Goal: Task Accomplishment & Management: Use online tool/utility

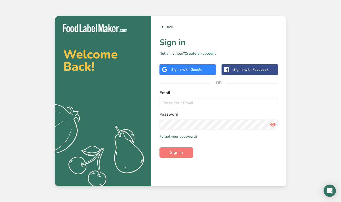
click at [189, 74] on div "Sign in with Google" at bounding box center [187, 69] width 56 height 10
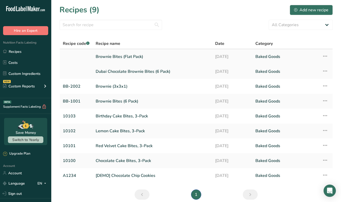
click at [115, 55] on link "Brownie Bites (Flat Pack)" at bounding box center [152, 56] width 113 height 11
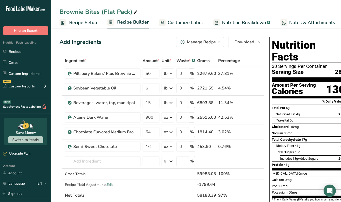
click at [86, 22] on span "Recipe Setup" at bounding box center [83, 22] width 28 height 7
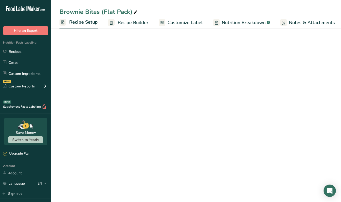
scroll to position [0, 2]
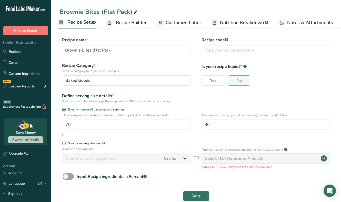
click at [125, 20] on span "Recipe Builder" at bounding box center [131, 22] width 31 height 7
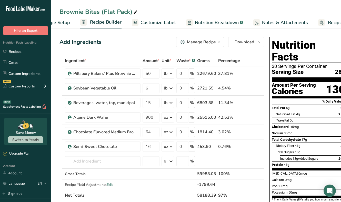
scroll to position [0, 49]
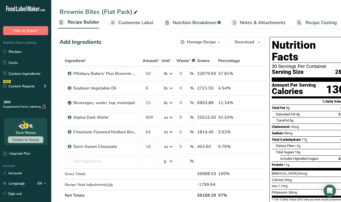
click at [82, 23] on span "Recipe Builder" at bounding box center [83, 22] width 31 height 7
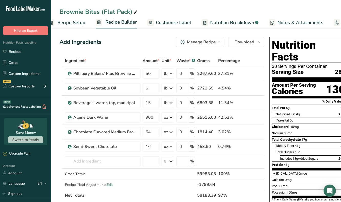
scroll to position [0, 0]
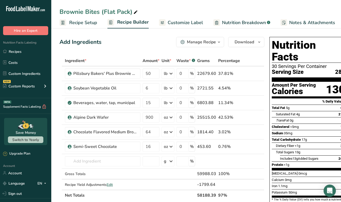
click at [78, 20] on span "Recipe Setup" at bounding box center [83, 22] width 28 height 7
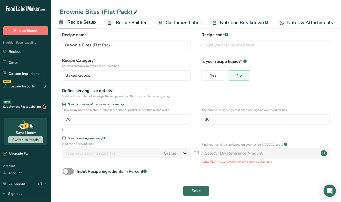
scroll to position [6, 0]
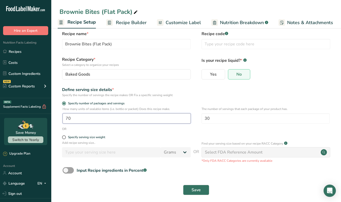
drag, startPoint x: 108, startPoint y: 117, endPoint x: 64, endPoint y: 117, distance: 43.5
click at [64, 117] on input "70" at bounding box center [126, 118] width 128 height 10
type input "1"
type input "1023"
click at [235, 116] on input "30" at bounding box center [265, 118] width 128 height 10
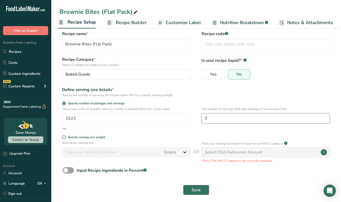
type input "3"
click at [233, 98] on form "Recipe name * Brownie Bites (Flat Pack) Recipe code .a-a{fill:#347362;}.b-a{fil…" at bounding box center [195, 114] width 273 height 167
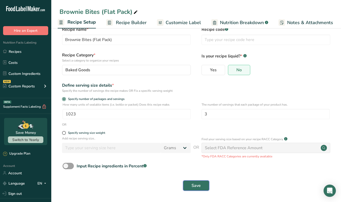
click at [198, 185] on span "Save" at bounding box center [195, 185] width 9 height 6
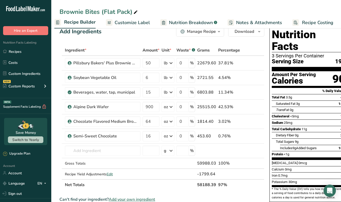
scroll to position [0, 53]
click at [308, 18] on link "Recipe Costing" at bounding box center [312, 23] width 41 height 12
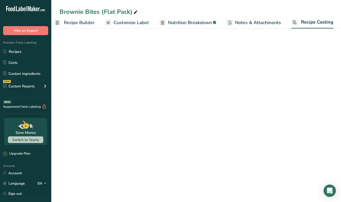
select select "12"
select select "5"
select select "12"
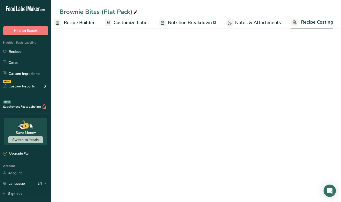
select select "5"
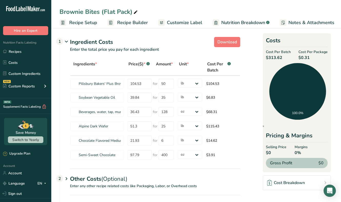
click at [83, 22] on span "Recipe Setup" at bounding box center [83, 22] width 28 height 7
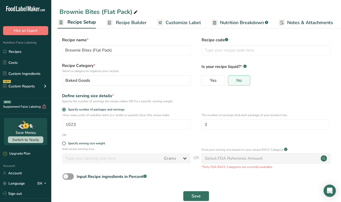
scroll to position [3, 0]
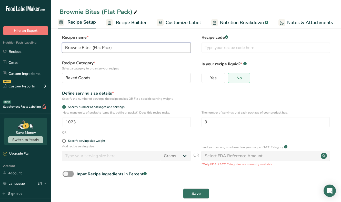
drag, startPoint x: 117, startPoint y: 47, endPoint x: 108, endPoint y: 47, distance: 8.2
click at [108, 47] on input "Brownie Bites (Flat Pack)" at bounding box center [126, 48] width 129 height 10
click at [115, 48] on input "Brownie Bites (Flat Pack)" at bounding box center [126, 48] width 129 height 10
drag, startPoint x: 121, startPoint y: 48, endPoint x: 92, endPoint y: 47, distance: 29.5
click at [92, 47] on input "Brownie Bites (Flat Pack)" at bounding box center [126, 48] width 129 height 10
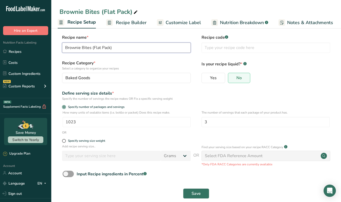
click at [106, 48] on input "Brownie Bites (Flat Pack)" at bounding box center [126, 48] width 129 height 10
drag, startPoint x: 109, startPoint y: 48, endPoint x: 106, endPoint y: 48, distance: 2.8
click at [106, 48] on input "Brownie Bites (Flat Pack)" at bounding box center [126, 48] width 129 height 10
click at [25, 52] on link "Recipes" at bounding box center [25, 52] width 51 height 10
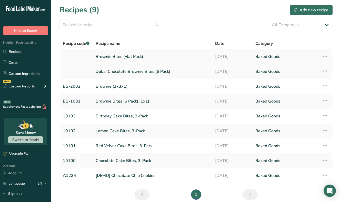
click at [110, 56] on link "Brownie Bites (Flat Pack)" at bounding box center [152, 56] width 113 height 11
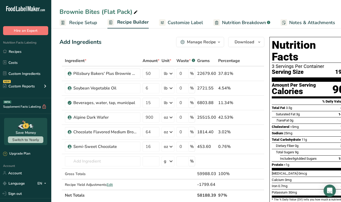
click at [83, 24] on span "Recipe Setup" at bounding box center [83, 22] width 28 height 7
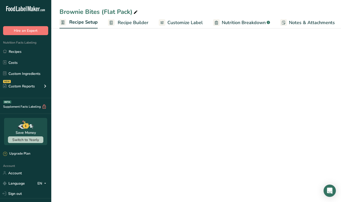
scroll to position [0, 2]
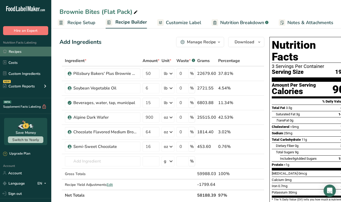
click at [16, 55] on link "Recipes" at bounding box center [25, 52] width 51 height 10
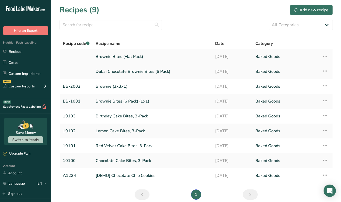
click at [114, 57] on link "Brownie Bites (Flat Pack)" at bounding box center [152, 56] width 113 height 11
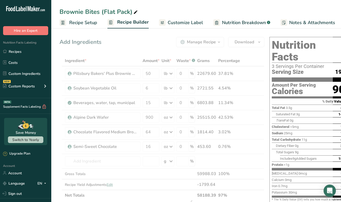
click at [81, 22] on span "Recipe Setup" at bounding box center [83, 22] width 28 height 7
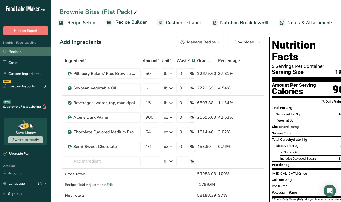
click at [29, 52] on link "Recipes" at bounding box center [25, 52] width 51 height 10
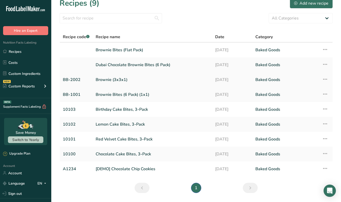
scroll to position [22, 0]
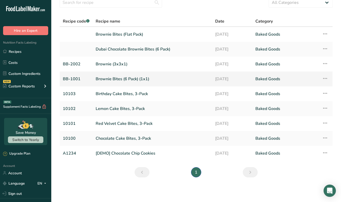
click at [94, 78] on td "Brownie Bites (6 Pack) (1x1)" at bounding box center [151, 78] width 119 height 15
click at [106, 75] on link "Brownie Bites (6 Pack) (1x1)" at bounding box center [152, 78] width 113 height 11
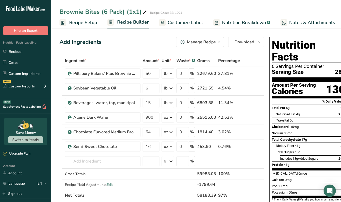
click at [78, 22] on span "Recipe Setup" at bounding box center [83, 22] width 28 height 7
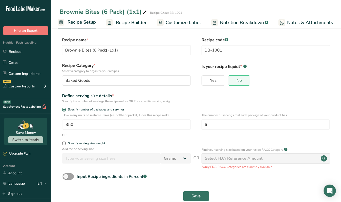
scroll to position [9, 0]
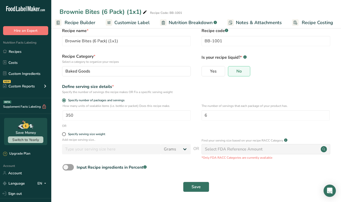
click at [303, 23] on span "Recipe Costing" at bounding box center [316, 22] width 31 height 7
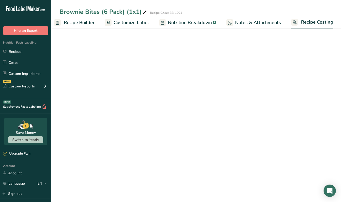
select select "12"
select select "5"
select select "12"
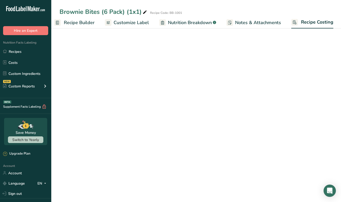
select select "5"
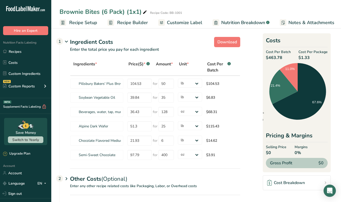
click at [77, 22] on span "Recipe Setup" at bounding box center [83, 22] width 28 height 7
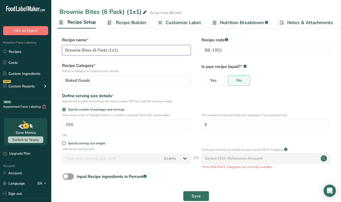
click at [110, 50] on input "Brownie Bites (6 Pack) (1x1)" at bounding box center [126, 50] width 129 height 10
click at [119, 49] on input "Brownie Bites (6 Pack) (1.5x1)" at bounding box center [126, 50] width 129 height 10
type input "Brownie Bites (6 Pack) (1.5x1.5)"
click at [164, 64] on label "Recipe Category * Select a category to organize your recipes" at bounding box center [126, 67] width 129 height 11
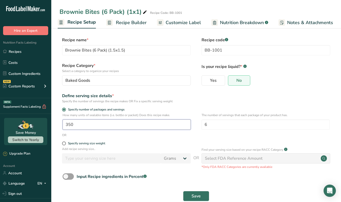
drag, startPoint x: 81, startPoint y: 123, endPoint x: 60, endPoint y: 122, distance: 20.2
click at [60, 122] on div "How many units of sealable items (i.e. bottle or packet) Does this recipe make.…" at bounding box center [195, 123] width 273 height 20
type input "1023"
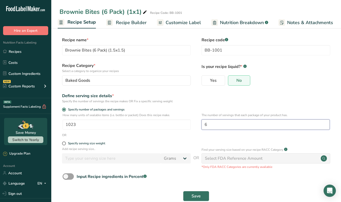
click at [212, 124] on input "6" at bounding box center [265, 124] width 128 height 10
click at [195, 190] on div "Save" at bounding box center [195, 196] width 273 height 16
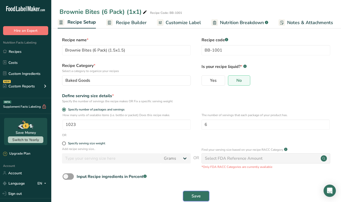
click at [196, 192] on button "Save" at bounding box center [196, 196] width 26 height 10
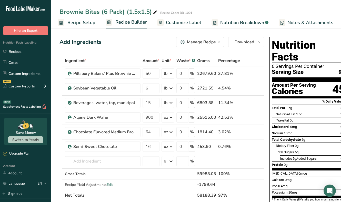
click at [88, 24] on span "Recipe Setup" at bounding box center [81, 22] width 28 height 7
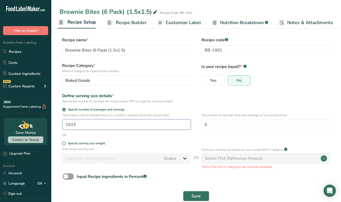
click at [88, 124] on input "1023" at bounding box center [126, 124] width 128 height 10
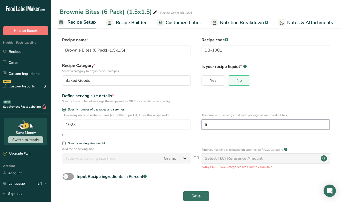
drag, startPoint x: 216, startPoint y: 123, endPoint x: 201, endPoint y: 123, distance: 15.6
click at [201, 123] on div "How many units of sealable items (i.e. bottle or packet) Does this recipe make.…" at bounding box center [195, 123] width 273 height 20
type input "3"
click at [119, 10] on div "Brownie Bites (6 Pack) (1.5x1.5)" at bounding box center [108, 11] width 99 height 9
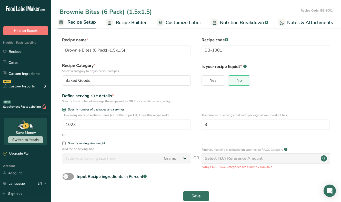
click at [109, 11] on input "Brownie Bites (6 Pack) (1.5x1.5)" at bounding box center [178, 11] width 239 height 9
click at [105, 11] on input "Brownie Bites (6 Pack) (1.5x1.5)" at bounding box center [178, 11] width 239 height 9
type input "Brownie Bites (3 Pack) (1.5x1.5)"
click at [196, 49] on div "Recipe name * Brownie Bites (6 Pack) (1.5x1.5) Recipe code .a-a{fill:#347362;}.…" at bounding box center [195, 48] width 273 height 22
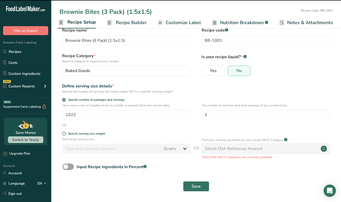
scroll to position [10, 0]
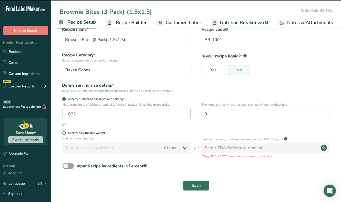
type input "Brownie Bites (3 Pack) (1.5x1.5)"
type input "6"
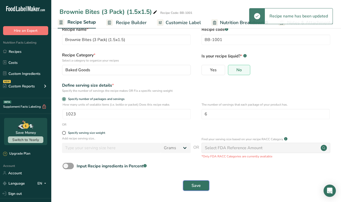
click at [195, 184] on span "Save" at bounding box center [195, 185] width 9 height 6
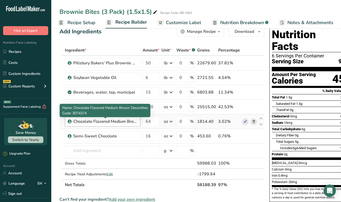
click at [97, 122] on div "Chocolate Flavored Medium Brown Decorettes" at bounding box center [105, 121] width 64 height 6
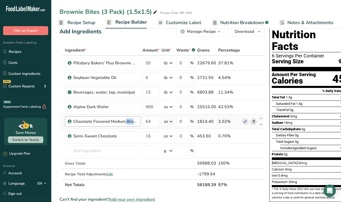
click at [97, 122] on div "Chocolate Flavored Medium Brown Decorettes" at bounding box center [105, 121] width 64 height 6
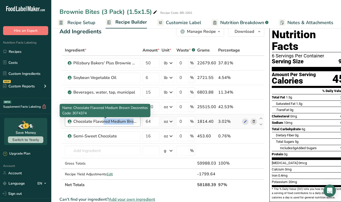
click at [97, 122] on div "Chocolate Flavored Medium Brown Decorettes" at bounding box center [105, 121] width 64 height 6
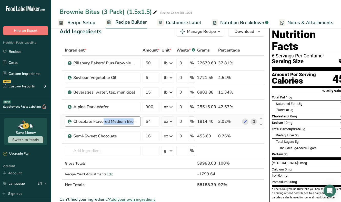
click at [110, 122] on div "Chocolate Flavored Medium Brown Decorettes" at bounding box center [105, 121] width 64 height 6
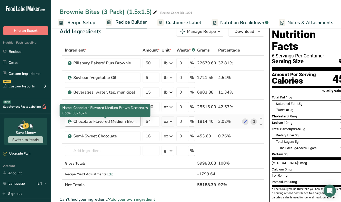
click at [110, 122] on div "Chocolate Flavored Medium Brown Decorettes" at bounding box center [105, 121] width 64 height 6
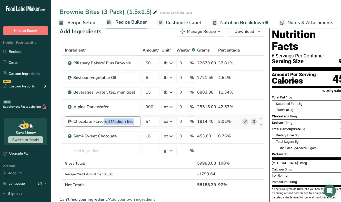
click at [110, 122] on div "Chocolate Flavored Medium Brown Decorettes" at bounding box center [105, 121] width 64 height 6
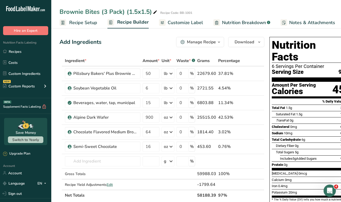
click at [70, 21] on span "Recipe Setup" at bounding box center [83, 22] width 28 height 7
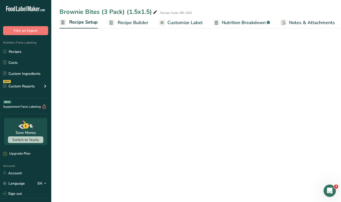
scroll to position [0, 2]
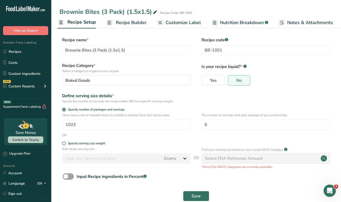
click at [124, 21] on span "Recipe Builder" at bounding box center [131, 22] width 31 height 7
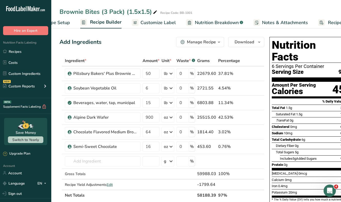
scroll to position [0, 49]
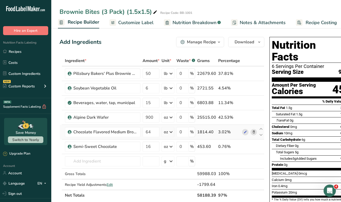
click at [252, 132] on icon at bounding box center [254, 131] width 4 height 5
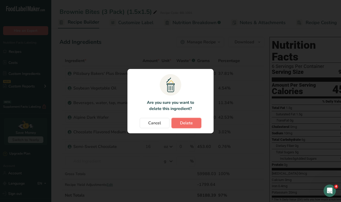
click at [184, 123] on span "Delete" at bounding box center [186, 123] width 13 height 6
type input "16"
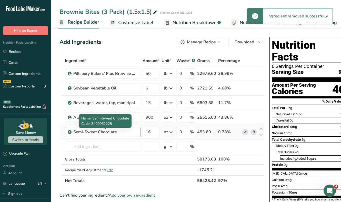
click at [95, 133] on div "Semi-Sweet Chocolate" at bounding box center [105, 132] width 64 height 6
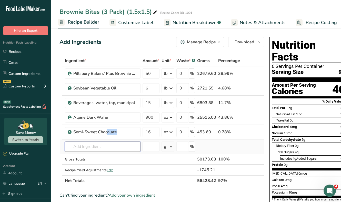
click at [96, 146] on input "text" at bounding box center [103, 146] width 76 height 10
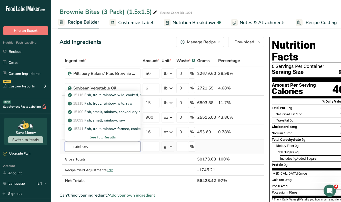
type input "rainbow"
click at [101, 136] on div "See full Results" at bounding box center [102, 136] width 67 height 5
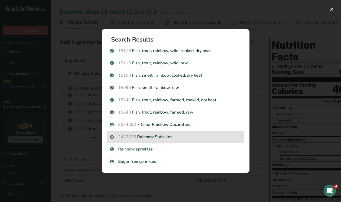
click at [142, 138] on p "2422236 Rainbow Sprinkles" at bounding box center [175, 137] width 131 height 6
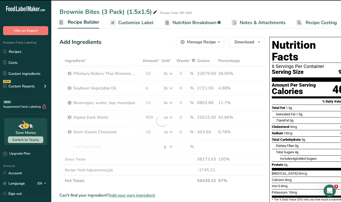
type input "0"
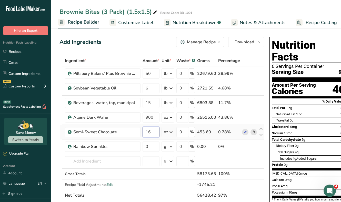
click at [152, 131] on input "16" at bounding box center [150, 132] width 17 height 10
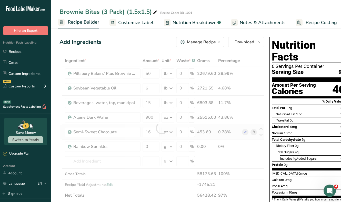
click at [252, 132] on div "Ingredient * Amount * Unit * Waste * .a-a{fill:#347362;}.b-a{fill:#fff;} Grams …" at bounding box center [161, 127] width 205 height 145
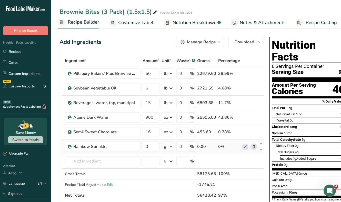
click at [166, 147] on div "g" at bounding box center [165, 146] width 3 height 6
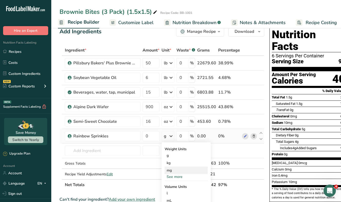
scroll to position [16, 0]
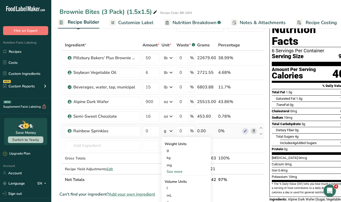
click at [175, 172] on div "See more" at bounding box center [185, 171] width 43 height 5
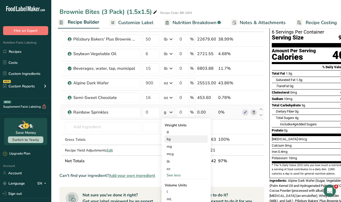
scroll to position [35, 0]
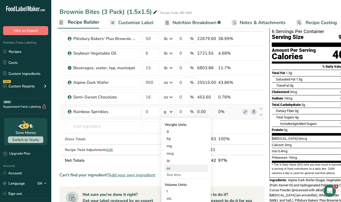
click at [177, 169] on div "oz" at bounding box center [185, 167] width 43 height 7
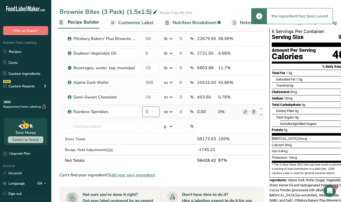
click at [149, 111] on input "0" at bounding box center [150, 112] width 17 height 10
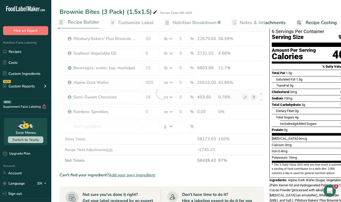
click at [253, 96] on div "Ingredient * Amount * Unit * Waste * .a-a{fill:#347362;}.b-a{fill:#fff;} Grams …" at bounding box center [161, 92] width 205 height 145
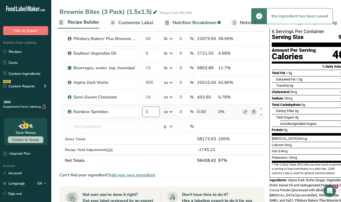
click at [150, 111] on input "0" at bounding box center [150, 112] width 17 height 10
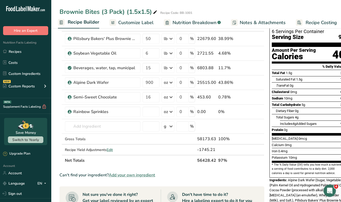
type input "0"
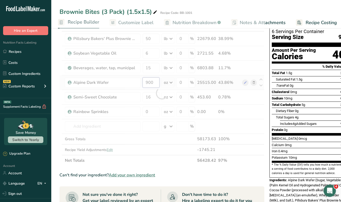
click at [152, 83] on div "Ingredient * Amount * Unit * Waste * .a-a{fill:#347362;}.b-a{fill:#fff;} Grams …" at bounding box center [161, 92] width 205 height 145
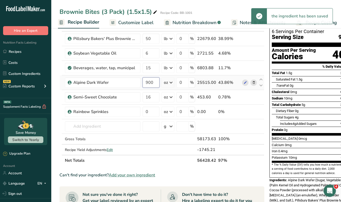
click at [152, 83] on input "900" at bounding box center [150, 82] width 17 height 10
drag, startPoint x: 153, startPoint y: 82, endPoint x: 141, endPoint y: 82, distance: 12.5
click at [141, 82] on tr "Alpine Dark Wafer 900 oz Weight Units g kg mg See more Volume Units l Volume un…" at bounding box center [162, 82] width 204 height 15
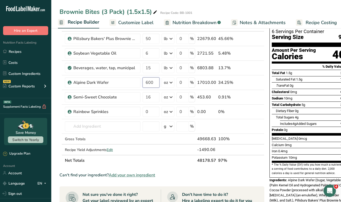
type input "600"
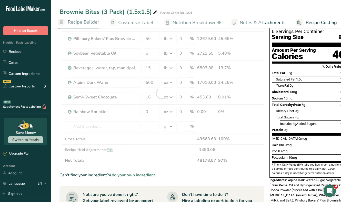
click at [57, 80] on section "Add Ingredients Manage Recipe Delete Recipe Duplicate Recipe Scale Recipe Save …" at bounding box center [195, 169] width 289 height 355
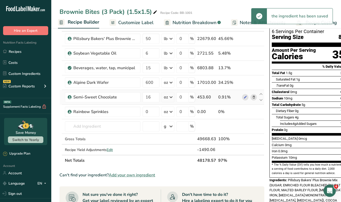
click at [253, 97] on icon at bounding box center [254, 96] width 4 height 5
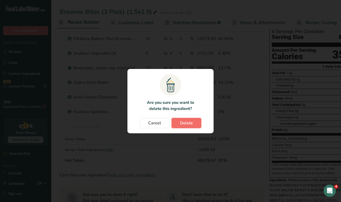
click at [194, 123] on button "Delete" at bounding box center [186, 123] width 30 height 10
type input "0"
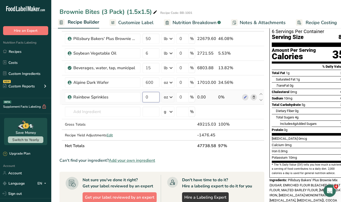
click at [151, 97] on input "0" at bounding box center [150, 97] width 17 height 10
type input "60"
click at [55, 90] on section "Add Ingredients Manage Recipe Delete Recipe Duplicate Recipe Scale Recipe Save …" at bounding box center [195, 162] width 289 height 340
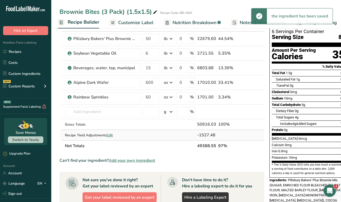
click at [113, 134] on span "Edit" at bounding box center [110, 135] width 6 height 5
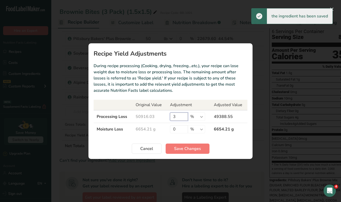
click at [177, 117] on input "3" at bounding box center [179, 116] width 18 height 8
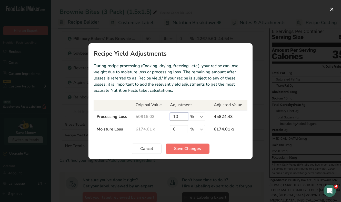
type input "10"
click at [189, 148] on span "Save Changes" at bounding box center [187, 148] width 27 height 6
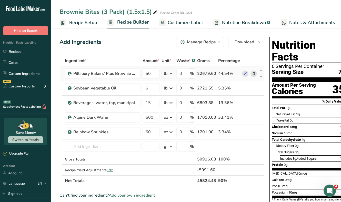
scroll to position [0, 8]
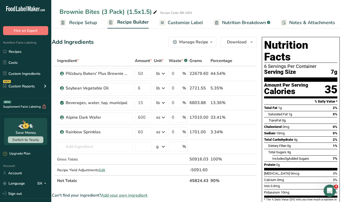
click at [76, 18] on link "Recipe Setup" at bounding box center [78, 23] width 38 height 12
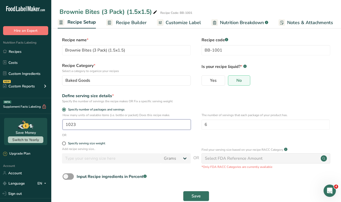
click at [79, 123] on input "1023" at bounding box center [126, 124] width 128 height 10
drag, startPoint x: 79, startPoint y: 123, endPoint x: 76, endPoint y: 123, distance: 3.6
click at [76, 123] on input "1023" at bounding box center [126, 124] width 128 height 10
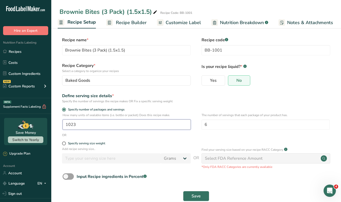
click at [71, 123] on input "1023" at bounding box center [126, 124] width 128 height 10
type input "170"
click at [193, 107] on form "Recipe name * Brownie Bites (3 Pack) (1.5x1.5) Recipe code .a-a{fill:#347362;}.…" at bounding box center [195, 120] width 273 height 167
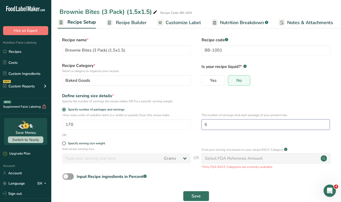
click at [221, 125] on input "6" at bounding box center [265, 124] width 128 height 10
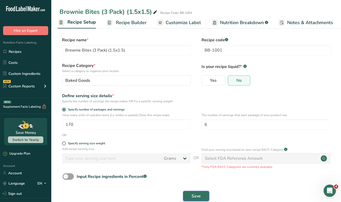
click at [193, 191] on button "Save" at bounding box center [196, 196] width 26 height 10
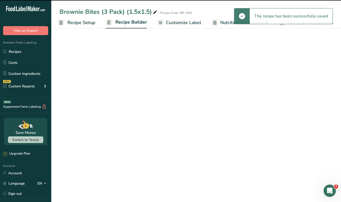
click at [128, 22] on span "Recipe Builder" at bounding box center [130, 22] width 31 height 7
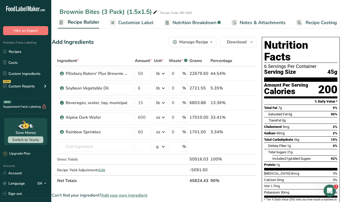
scroll to position [0, 53]
click at [307, 20] on span "Recipe Costing" at bounding box center [316, 22] width 31 height 7
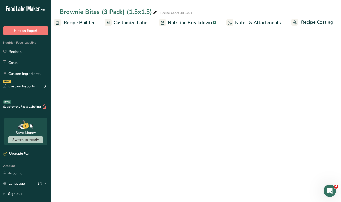
select select "12"
select select "5"
select select "12"
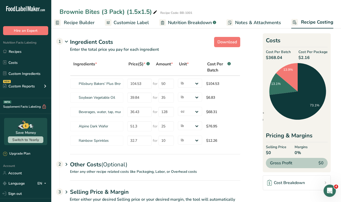
click at [191, 24] on span "Nutrition Breakdown" at bounding box center [190, 22] width 44 height 7
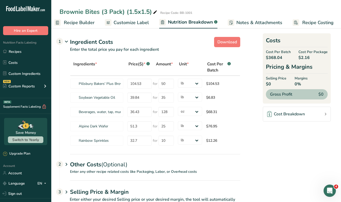
scroll to position [0, 54]
select select "Calories"
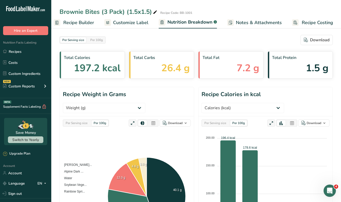
click at [80, 21] on span "Recipe Builder" at bounding box center [78, 22] width 31 height 7
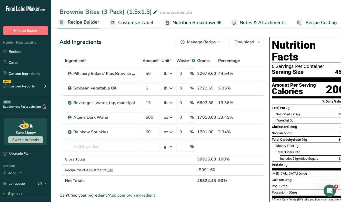
scroll to position [0, 8]
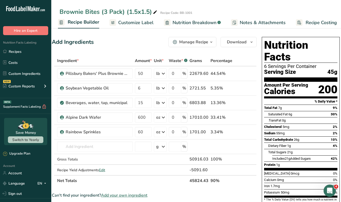
click at [312, 21] on span "Recipe Costing" at bounding box center [320, 22] width 31 height 7
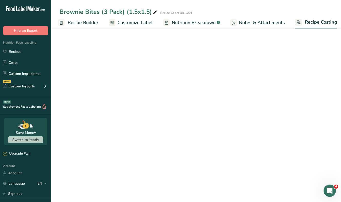
scroll to position [0, 53]
select select "12"
select select "5"
select select "12"
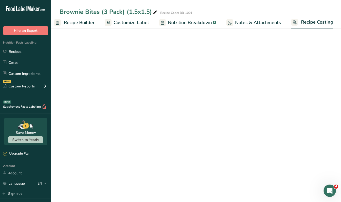
select select "12"
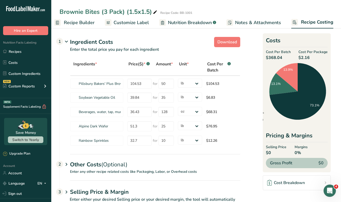
scroll to position [0, 0]
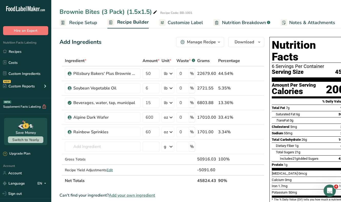
click at [78, 18] on link "Recipe Setup" at bounding box center [78, 23] width 38 height 12
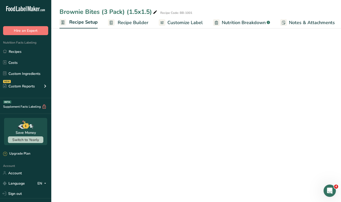
scroll to position [0, 2]
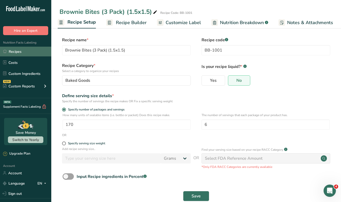
click at [17, 50] on link "Recipes" at bounding box center [25, 52] width 51 height 10
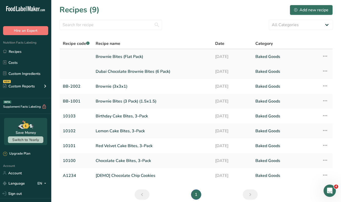
click at [108, 57] on link "Brownie Bites (Flat Pack)" at bounding box center [152, 56] width 113 height 11
click at [111, 87] on link "Brownie (3x3x1)" at bounding box center [152, 86] width 113 height 11
click at [115, 57] on link "Brownie Bites (Flat Pack)" at bounding box center [152, 56] width 113 height 11
click at [108, 86] on link "Brownie (3x3x1)" at bounding box center [152, 86] width 113 height 11
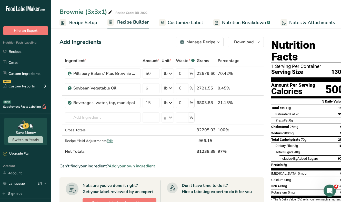
click at [81, 22] on span "Recipe Setup" at bounding box center [83, 22] width 28 height 7
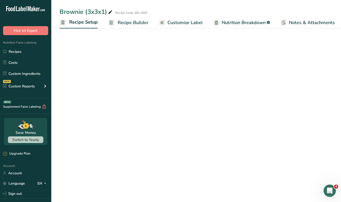
scroll to position [0, 2]
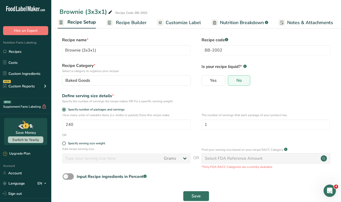
click at [124, 21] on span "Recipe Builder" at bounding box center [131, 22] width 31 height 7
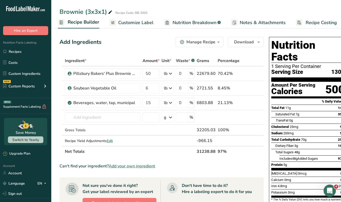
scroll to position [0, 7]
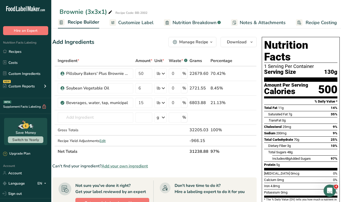
click at [122, 40] on div "Add Ingredients Manage Recipe Delete Recipe Duplicate Recipe Scale Recipe Save …" at bounding box center [154, 42] width 204 height 10
click at [104, 140] on span "Edit" at bounding box center [102, 140] width 6 height 5
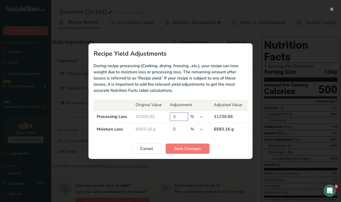
click at [176, 117] on input "3" at bounding box center [179, 116] width 18 height 8
type input "10"
click at [193, 146] on span "Save Changes" at bounding box center [187, 148] width 27 height 6
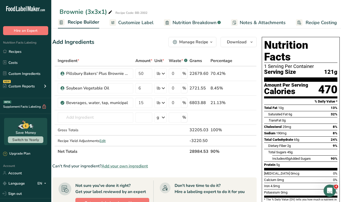
click at [318, 22] on span "Recipe Costing" at bounding box center [320, 22] width 31 height 7
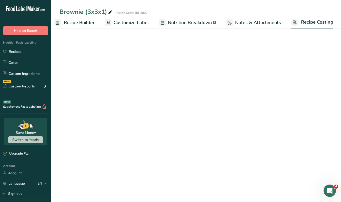
select select "12"
select select "5"
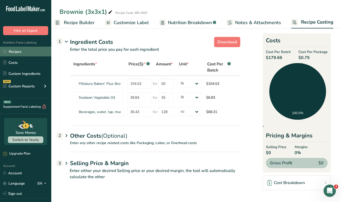
click at [25, 49] on link "Recipes" at bounding box center [25, 52] width 51 height 10
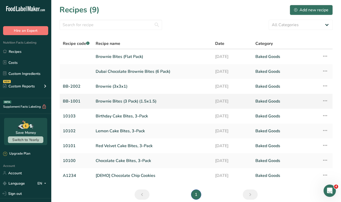
click at [116, 103] on link "Brownie Bites (3 Pack) (1.5x1.5)" at bounding box center [152, 101] width 113 height 11
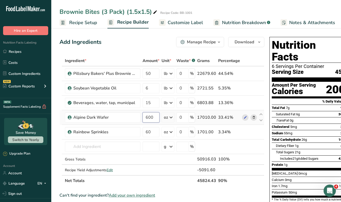
click at [148, 115] on input "600" at bounding box center [150, 117] width 17 height 10
click at [147, 115] on input "600" at bounding box center [150, 117] width 17 height 10
type input "500"
click at [136, 50] on div "Add Ingredients Manage Recipe Delete Recipe Duplicate Recipe Scale Recipe Save …" at bounding box center [163, 197] width 208 height 324
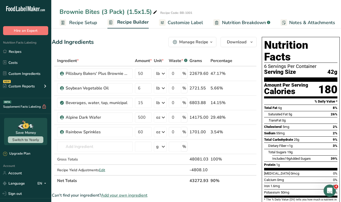
scroll to position [0, 53]
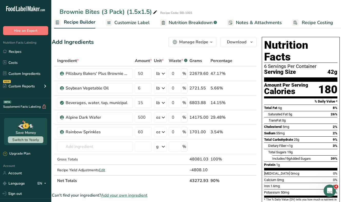
click at [312, 21] on span "Recipe Costing" at bounding box center [316, 22] width 31 height 7
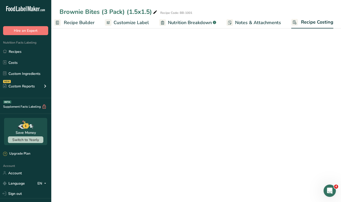
select select "12"
select select "5"
select select "12"
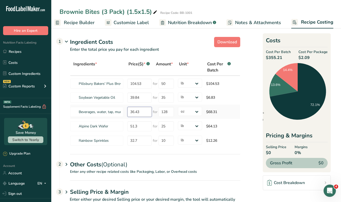
click at [139, 114] on input "36.43" at bounding box center [139, 112] width 24 height 10
type input "3"
type input "1"
click at [250, 91] on section "Download Ingredient Costs 1 Enter the total price you pay for each ingredient I…" at bounding box center [195, 125] width 273 height 180
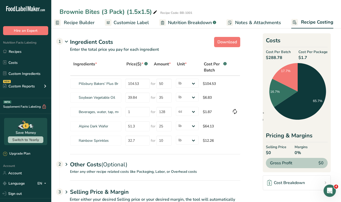
click at [259, 86] on section "Download Ingredient Costs 1 Enter the total price you pay for each ingredient I…" at bounding box center [195, 125] width 273 height 180
click at [75, 21] on span "Recipe Builder" at bounding box center [79, 22] width 31 height 7
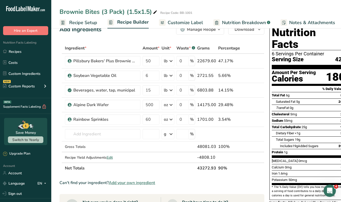
click at [76, 24] on span "Recipe Setup" at bounding box center [83, 22] width 28 height 7
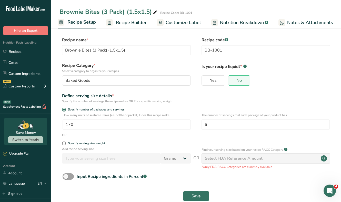
click at [292, 86] on div "Yes No" at bounding box center [265, 81] width 129 height 13
click at [308, 23] on span "Recipe Costing" at bounding box center [316, 22] width 31 height 7
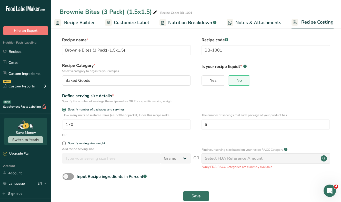
scroll to position [0, 53]
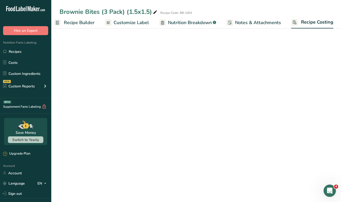
select select "12"
select select "5"
select select "12"
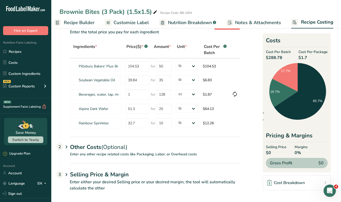
scroll to position [21, 0]
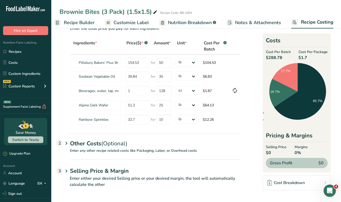
click at [77, 140] on div "Other Costs (Optional) 2" at bounding box center [155, 140] width 170 height 15
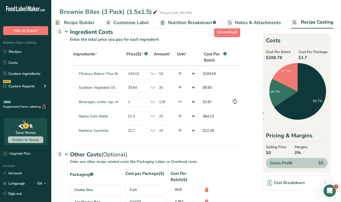
scroll to position [0, 0]
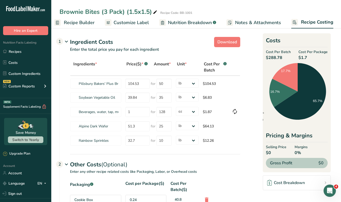
click at [109, 11] on div "Brownie Bites (3 Pack) (1.5x1.5)" at bounding box center [108, 11] width 99 height 9
click at [106, 11] on input "Brownie Bites (3 Pack) (1.5x1.5)" at bounding box center [178, 11] width 239 height 9
type input "Brownie Bites (6 Pack) (1.5x1.5)"
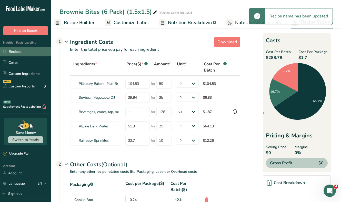
click at [25, 52] on link "Recipes" at bounding box center [25, 52] width 51 height 10
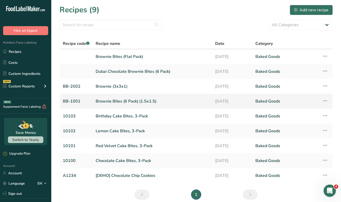
click at [326, 100] on icon at bounding box center [325, 100] width 6 height 9
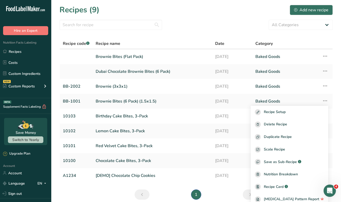
click at [175, 28] on div "All Categories Baked Goods [GEOGRAPHIC_DATA] Confectionery Cooked Meals, Salads…" at bounding box center [195, 25] width 273 height 10
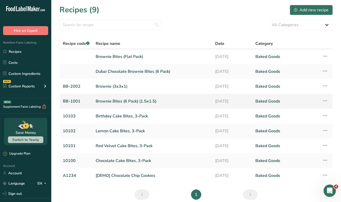
click at [325, 102] on icon at bounding box center [325, 100] width 6 height 9
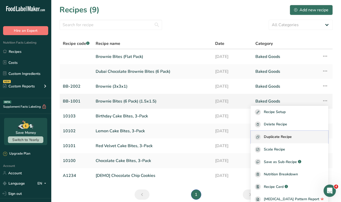
click at [291, 134] on span "Duplicate Recipe" at bounding box center [278, 137] width 28 height 6
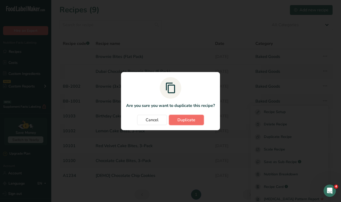
click at [188, 124] on button "Duplicate" at bounding box center [186, 120] width 35 height 10
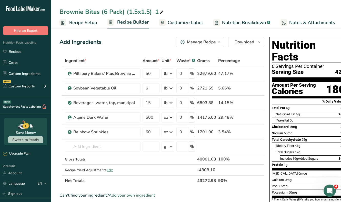
click at [87, 24] on span "Recipe Setup" at bounding box center [83, 22] width 28 height 7
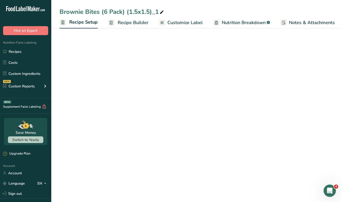
scroll to position [0, 2]
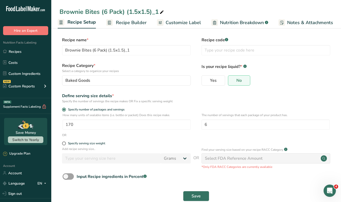
click at [106, 13] on div "Brownie Bites (6 Pack) (1.5x1.5)_1" at bounding box center [111, 11] width 105 height 9
click at [106, 12] on input "Brownie Bites (6 Pack) (1.5x1.5)_1" at bounding box center [195, 11] width 273 height 9
click at [160, 12] on input "Brownie Bites (3 Pack) (1.5x1.5)_1" at bounding box center [195, 11] width 273 height 9
type input "Brownie Bites (3 Pack) (1.5x1.5)"
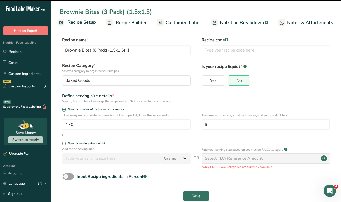
type input "Brownie Bites (3 Pack) (1.5x1.5)"
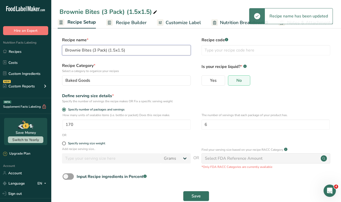
click at [139, 50] on input "Brownie Bites (3 Pack) (1.5x1.5)" at bounding box center [126, 50] width 129 height 10
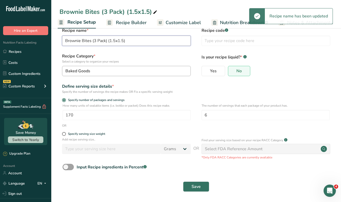
scroll to position [10, 0]
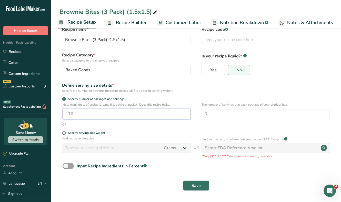
click at [72, 113] on input "170" at bounding box center [126, 114] width 128 height 10
drag, startPoint x: 76, startPoint y: 113, endPoint x: 59, endPoint y: 114, distance: 17.2
click at [59, 114] on div "How many units of sealable items (i.e. bottle or packet) Does this recipe make.…" at bounding box center [195, 112] width 273 height 20
type input "340"
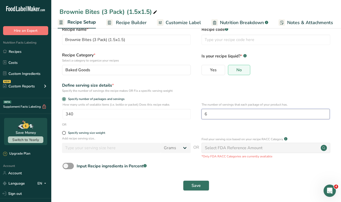
click at [210, 116] on input "6" at bounding box center [265, 114] width 128 height 10
type input "3"
click at [208, 91] on div "Define serving size details * Specify the number of servings the recipe makes O…" at bounding box center [195, 87] width 273 height 11
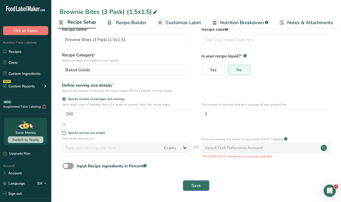
click at [198, 180] on button "Save" at bounding box center [196, 185] width 26 height 10
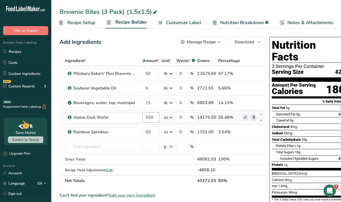
scroll to position [0, 8]
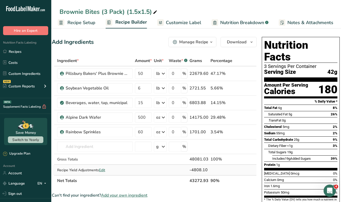
click at [104, 170] on span "Edit" at bounding box center [102, 169] width 6 height 5
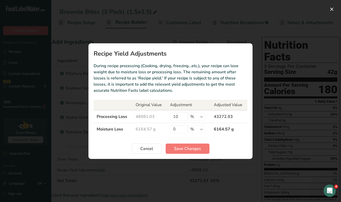
click at [181, 112] on td "10 % g kg mg mcg lb oz" at bounding box center [189, 116] width 44 height 13
click at [180, 115] on input "10" at bounding box center [179, 116] width 18 height 8
type input "1"
type input "7"
click at [190, 150] on span "Save Changes" at bounding box center [187, 148] width 27 height 6
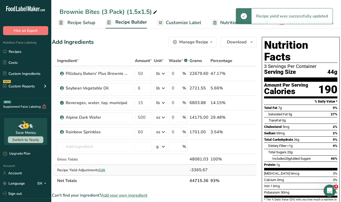
click at [101, 172] on span "Edit" at bounding box center [102, 169] width 6 height 5
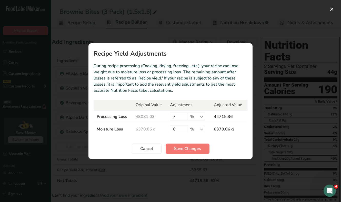
click at [185, 123] on td "0 % g kg mg mcg lb oz" at bounding box center [189, 129] width 44 height 13
click at [180, 118] on input "7" at bounding box center [179, 116] width 18 height 8
type input "5"
click at [184, 141] on section "Recipe Yield Adjustments During recipe processing (Cooking, drying, freezing…et…" at bounding box center [170, 100] width 164 height 115
click at [184, 147] on span "Save Changes" at bounding box center [187, 148] width 27 height 6
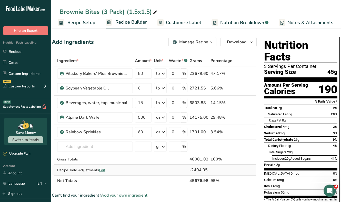
click at [103, 170] on span "Edit" at bounding box center [102, 169] width 6 height 5
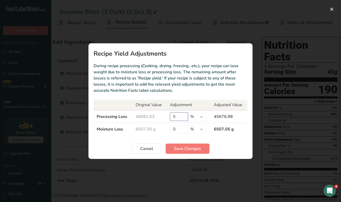
click at [178, 116] on input "5" at bounding box center [179, 116] width 18 height 8
type input "3"
click at [183, 147] on span "Save Changes" at bounding box center [187, 148] width 27 height 6
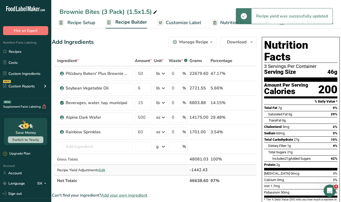
click at [103, 168] on span "Edit" at bounding box center [102, 169] width 6 height 5
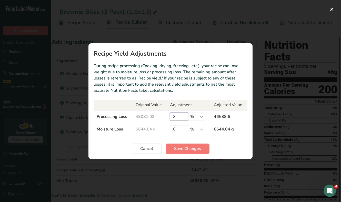
click at [176, 115] on input "3" at bounding box center [179, 116] width 18 height 8
type input "2"
click at [188, 147] on span "Save Changes" at bounding box center [187, 148] width 27 height 6
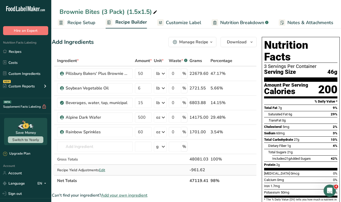
click at [102, 169] on span "Edit" at bounding box center [102, 169] width 6 height 5
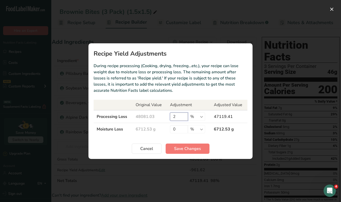
click at [178, 116] on input "2" at bounding box center [179, 116] width 18 height 8
type input "5"
click at [188, 147] on span "Save Changes" at bounding box center [187, 148] width 27 height 6
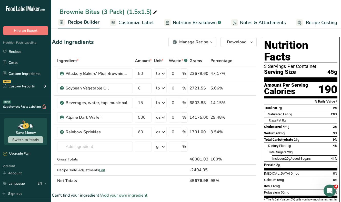
scroll to position [0, 53]
click at [316, 21] on span "Recipe Costing" at bounding box center [316, 22] width 31 height 7
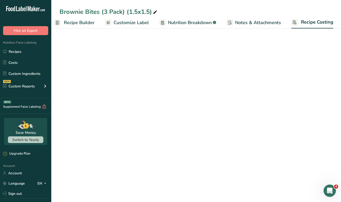
select select "12"
select select "5"
select select "12"
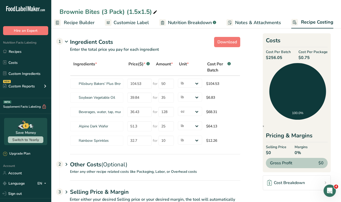
click at [91, 22] on span "Recipe Builder" at bounding box center [79, 22] width 31 height 7
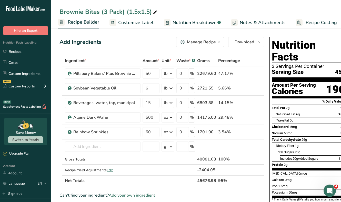
click at [314, 20] on span "Recipe Costing" at bounding box center [320, 22] width 31 height 7
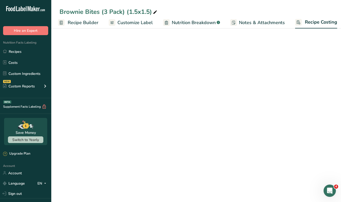
scroll to position [0, 53]
select select "12"
select select "5"
select select "12"
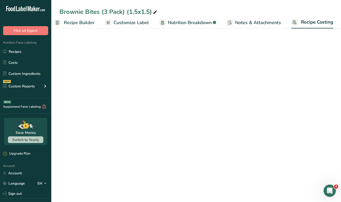
select select "12"
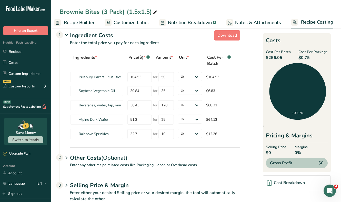
scroll to position [0, 0]
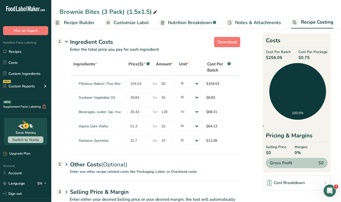
click at [252, 38] on section "Download Ingredient Costs 1 Enter the total price you pay for each ingredient I…" at bounding box center [195, 125] width 273 height 180
click at [129, 23] on span "Customize Label" at bounding box center [130, 22] width 35 height 7
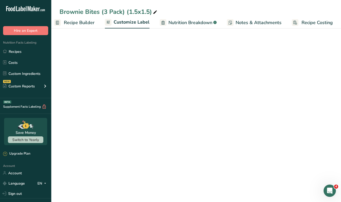
scroll to position [0, 53]
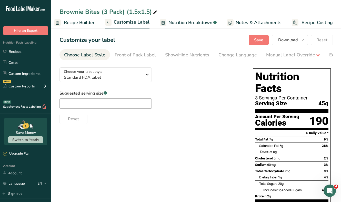
click at [313, 23] on span "Recipe Costing" at bounding box center [316, 22] width 31 height 7
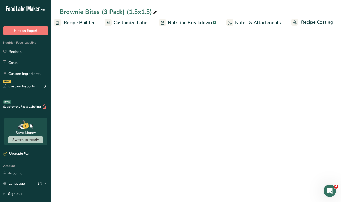
select select "12"
select select "5"
select select "12"
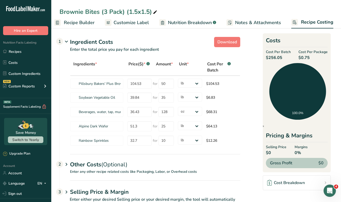
click at [105, 168] on div "Other Costs (Optional) 2" at bounding box center [155, 161] width 170 height 15
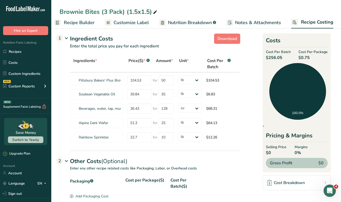
scroll to position [0, 0]
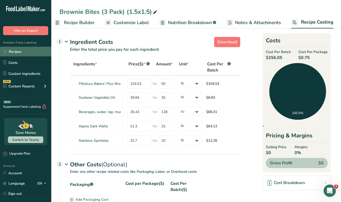
click at [18, 52] on link "Recipes" at bounding box center [25, 52] width 51 height 10
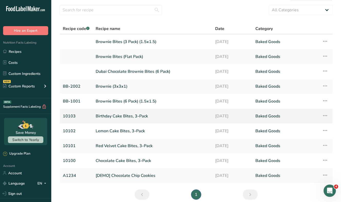
scroll to position [37, 0]
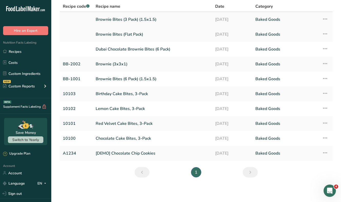
click at [109, 23] on link "Brownie Bites (3 Pack) (1.5x1.5)" at bounding box center [152, 19] width 113 height 11
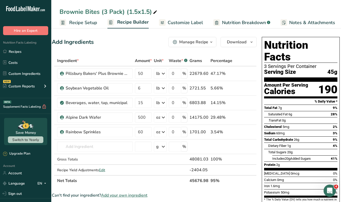
scroll to position [0, 53]
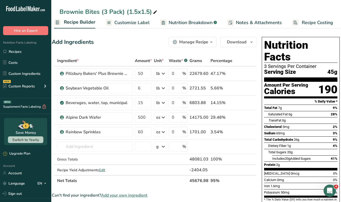
click at [316, 22] on span "Recipe Costing" at bounding box center [316, 22] width 31 height 7
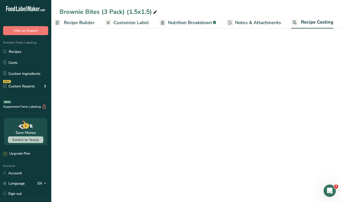
select select "12"
select select "5"
select select "12"
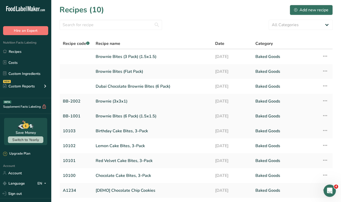
click at [115, 115] on link "Brownie Bites (6 Pack) (1.5x1.5)" at bounding box center [152, 116] width 113 height 11
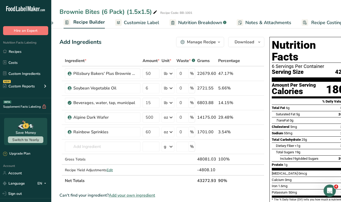
scroll to position [0, 53]
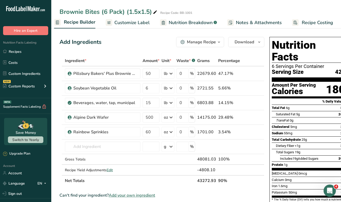
click at [313, 24] on span "Recipe Costing" at bounding box center [316, 22] width 31 height 7
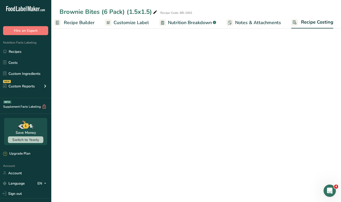
select select "12"
select select "5"
select select "12"
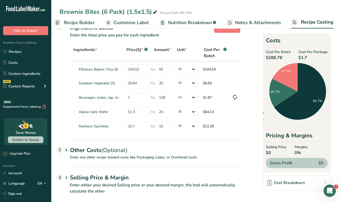
scroll to position [21, 0]
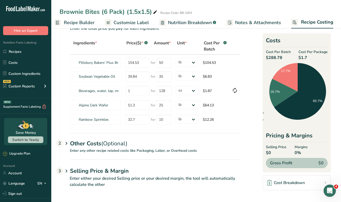
click at [103, 135] on div "Other Costs (Optional) 2" at bounding box center [155, 140] width 170 height 15
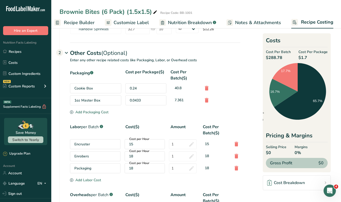
scroll to position [110, 0]
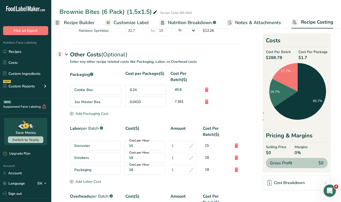
click at [144, 102] on div "0.0433" at bounding box center [145, 102] width 41 height 10
click at [140, 101] on div "0.0433" at bounding box center [145, 102] width 41 height 10
click at [110, 104] on div "1oz Master Box" at bounding box center [95, 102] width 51 height 10
click at [150, 106] on div "0.0433" at bounding box center [145, 102] width 41 height 10
drag, startPoint x: 150, startPoint y: 106, endPoint x: 140, endPoint y: 100, distance: 11.0
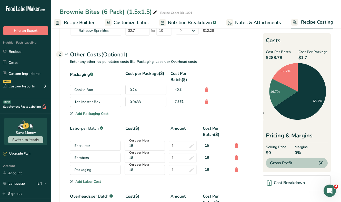
click at [150, 106] on div "0.0433" at bounding box center [145, 102] width 41 height 10
click at [140, 100] on div "0.0433" at bounding box center [145, 102] width 41 height 10
click at [228, 92] on div "Cookie Box 0.24 40.8" at bounding box center [155, 90] width 170 height 10
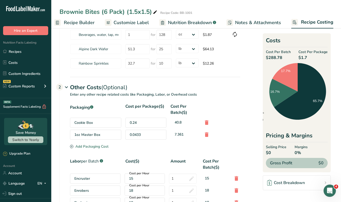
scroll to position [182, 0]
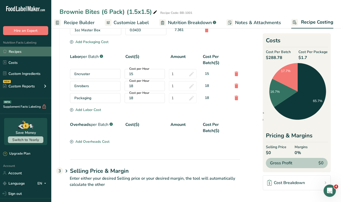
click at [12, 51] on link "Recipes" at bounding box center [25, 52] width 51 height 10
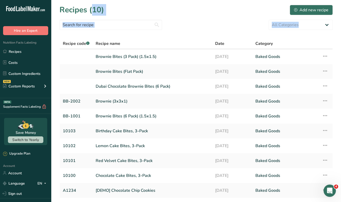
drag, startPoint x: 175, startPoint y: 34, endPoint x: 60, endPoint y: 11, distance: 116.8
click at [60, 11] on section "Recipes (10) Add new recipe All Categories Baked Goods [GEOGRAPHIC_DATA] Confec…" at bounding box center [195, 111] width 289 height 223
click at [146, 8] on div "Recipes (10) Add new recipe" at bounding box center [195, 10] width 273 height 12
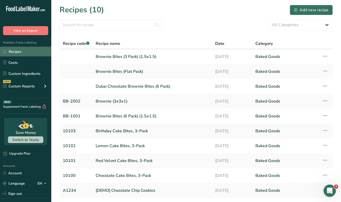
click at [22, 49] on link "Recipes" at bounding box center [25, 52] width 51 height 10
click at [14, 53] on link "Recipes" at bounding box center [25, 52] width 51 height 10
click at [120, 103] on link "Brownie (3x3x1)" at bounding box center [152, 101] width 113 height 11
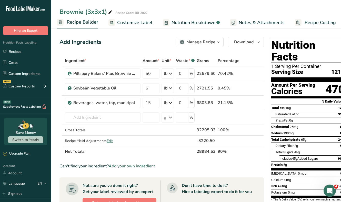
scroll to position [0, 53]
click at [323, 20] on span "Recipe Costing" at bounding box center [316, 22] width 31 height 7
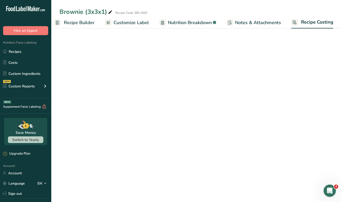
select select "12"
select select "5"
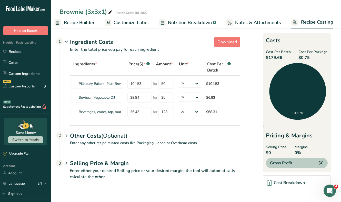
click at [81, 25] on span "Recipe Builder" at bounding box center [79, 22] width 31 height 7
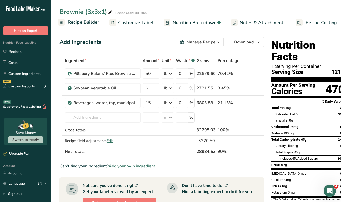
click at [134, 19] on span "Customize Label" at bounding box center [135, 22] width 35 height 7
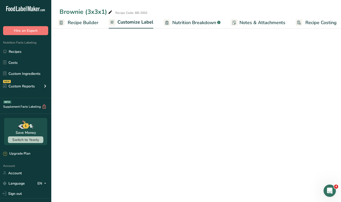
scroll to position [0, 53]
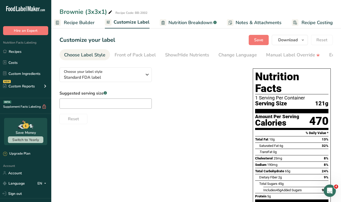
click at [301, 22] on span "Recipe Costing" at bounding box center [316, 22] width 31 height 7
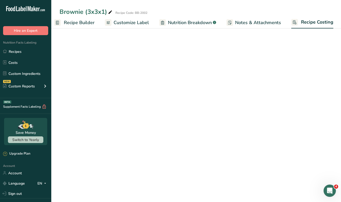
scroll to position [0, 53]
select select "12"
select select "5"
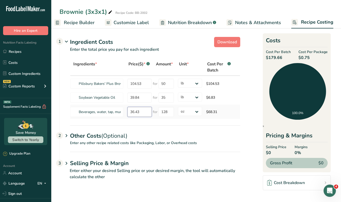
click at [142, 112] on input "36.43" at bounding box center [139, 112] width 24 height 10
type input "3"
type input "1"
click at [157, 121] on div "Ingredients * Price($) * .a-a{fill:#347362;}.b-a{fill:#fff;} Amount * Unit * Co…" at bounding box center [150, 92] width 180 height 67
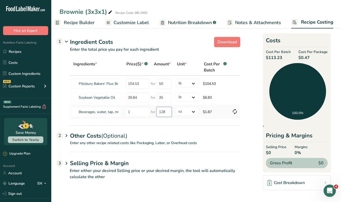
click at [162, 110] on input "128" at bounding box center [163, 112] width 15 height 10
type input "1"
click at [174, 122] on div "Ingredients * Price($) * .a-a{fill:#347362;}.b-a{fill:#fff;} Amount * Unit * Co…" at bounding box center [150, 92] width 180 height 67
click at [235, 113] on icon at bounding box center [235, 111] width 6 height 9
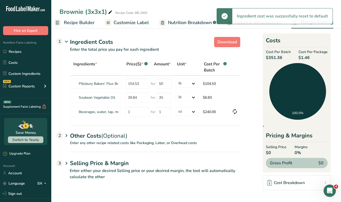
type input "36.43"
type input "128"
click at [140, 110] on input "36.43" at bounding box center [139, 112] width 24 height 10
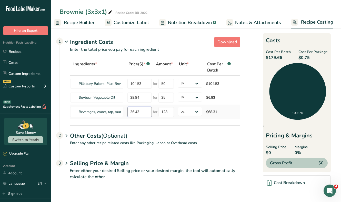
click at [140, 110] on input "36.43" at bounding box center [139, 112] width 24 height 10
click at [135, 110] on input "36.43" at bounding box center [139, 112] width 24 height 10
type input "1"
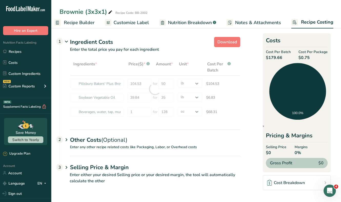
click at [151, 123] on div "Ingredients * Price($) * .a-a{fill:#347362;}.b-a{fill:#fff;} Amount * Unit * Co…" at bounding box center [150, 94] width 180 height 71
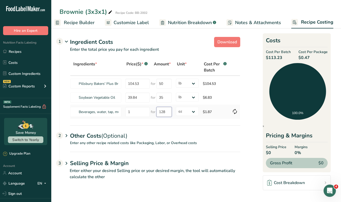
click at [166, 112] on input "128" at bounding box center [163, 112] width 15 height 10
click at [160, 130] on div "Other Costs (Optional) 2" at bounding box center [155, 132] width 170 height 15
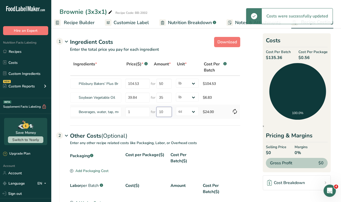
click at [164, 111] on input "10" at bounding box center [163, 112] width 15 height 10
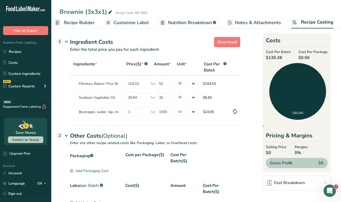
click at [160, 128] on section "Download Ingredient Costs 1 Enter the total price you pay for each ingredient I…" at bounding box center [195, 160] width 273 height 251
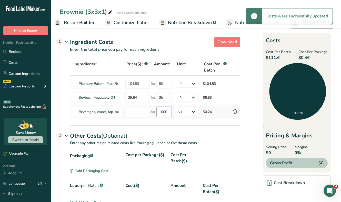
click at [162, 115] on input "1000" at bounding box center [163, 112] width 15 height 10
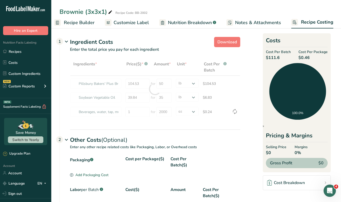
click at [164, 123] on div "Ingredients * Price($) * .a-a{fill:#347362;}.b-a{fill:#fff;} Amount * Unit * Co…" at bounding box center [150, 94] width 180 height 71
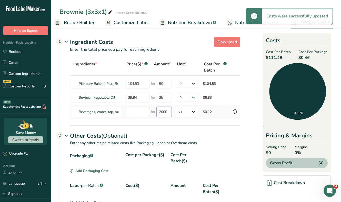
click at [162, 112] on input "2000" at bounding box center [163, 112] width 15 height 10
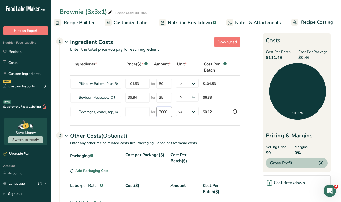
type input "3000"
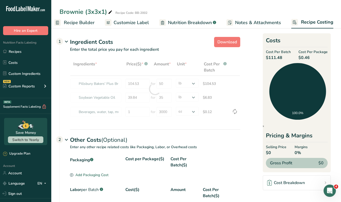
click at [161, 125] on section "Download Ingredient Costs 1 Enter the total price you pay for each ingredient I…" at bounding box center [195, 163] width 273 height 256
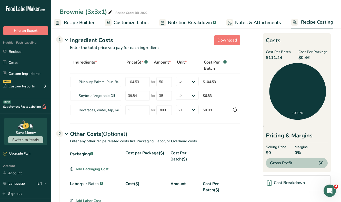
scroll to position [0, 0]
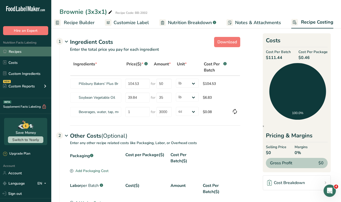
click at [16, 53] on link "Recipes" at bounding box center [25, 52] width 51 height 10
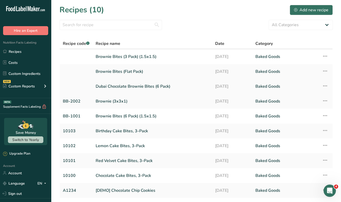
click at [131, 87] on link "Dubai Chocolate Brownie Bites (6 Pack)" at bounding box center [152, 86] width 113 height 11
click at [137, 114] on link "Brownie Bites (6 Pack) (1.5x1.5)" at bounding box center [152, 116] width 113 height 11
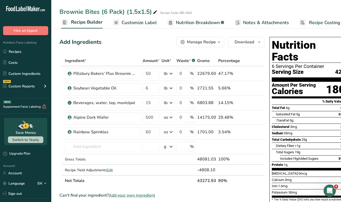
scroll to position [0, 53]
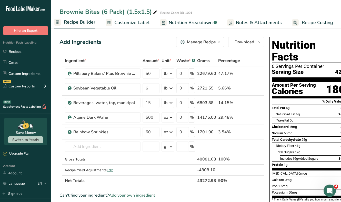
click at [303, 23] on span "Recipe Costing" at bounding box center [316, 22] width 31 height 7
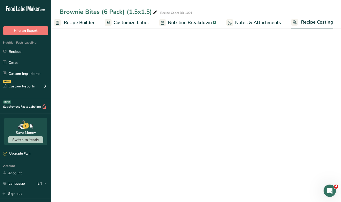
select select "12"
select select "5"
select select "12"
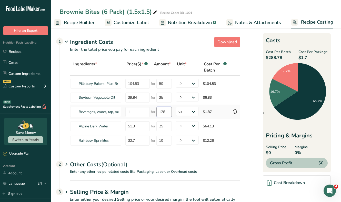
click at [161, 110] on input "128" at bounding box center [163, 112] width 15 height 10
type input "3000"
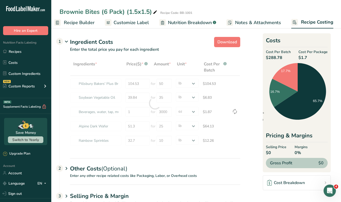
click at [252, 105] on section "Download Ingredient Costs 1 Enter the total price you pay for each ingredient I…" at bounding box center [195, 127] width 273 height 184
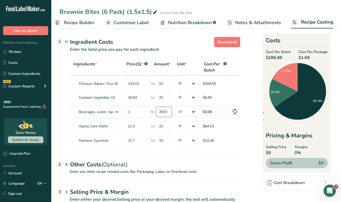
click at [162, 111] on input "3000" at bounding box center [163, 112] width 15 height 10
click at [253, 91] on section "Download Ingredient Costs 1 Enter the total price you pay for each ingredient I…" at bounding box center [195, 125] width 273 height 180
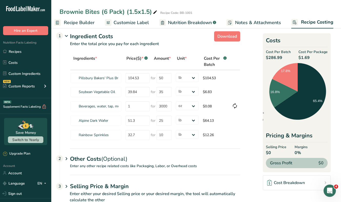
scroll to position [21, 0]
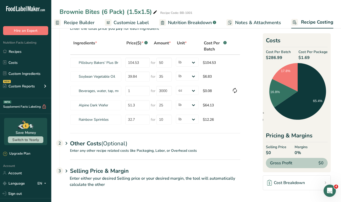
click at [134, 140] on div "Other Costs (Optional) 2" at bounding box center [155, 140] width 170 height 15
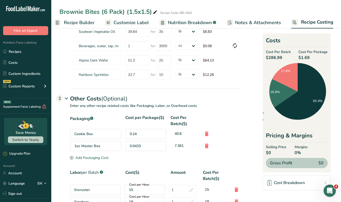
scroll to position [71, 0]
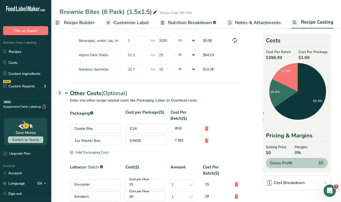
click at [140, 90] on div "Other Costs (Optional) 2" at bounding box center [155, 90] width 170 height 15
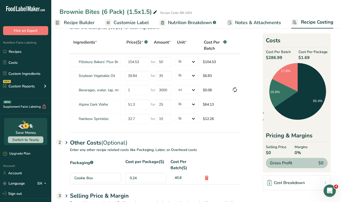
scroll to position [21, 0]
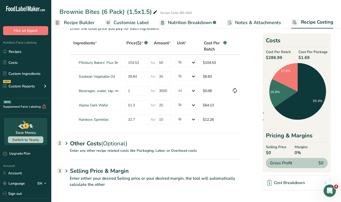
click at [144, 148] on p "Enter any other recipe related costs like Packaging, Labor, or Overhead costs" at bounding box center [150, 154] width 180 height 12
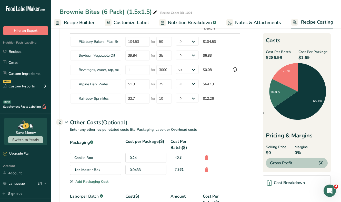
scroll to position [0, 0]
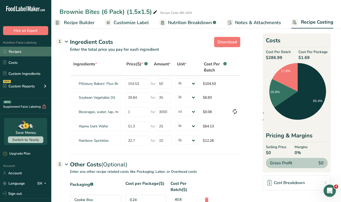
click at [18, 51] on link "Recipes" at bounding box center [25, 52] width 51 height 10
